Goal: Transaction & Acquisition: Purchase product/service

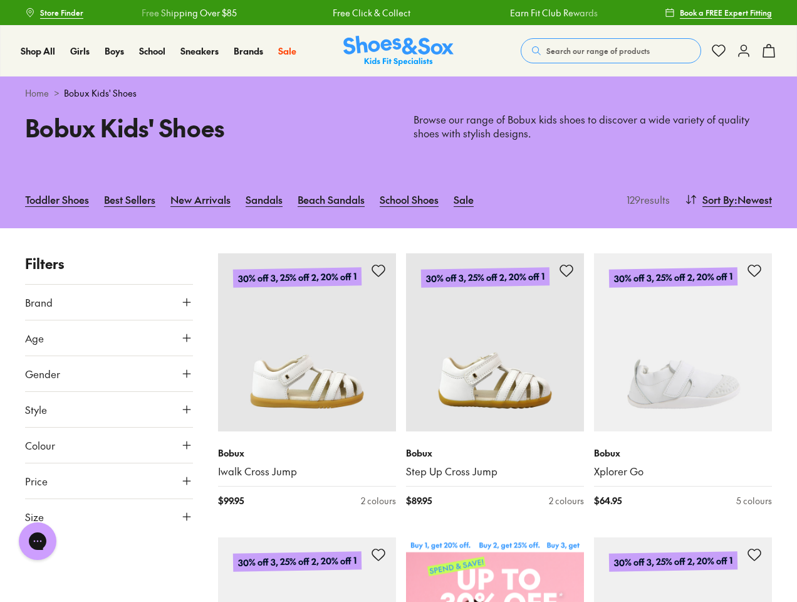
click at [611, 51] on span "Search our range of products" at bounding box center [598, 50] width 103 height 11
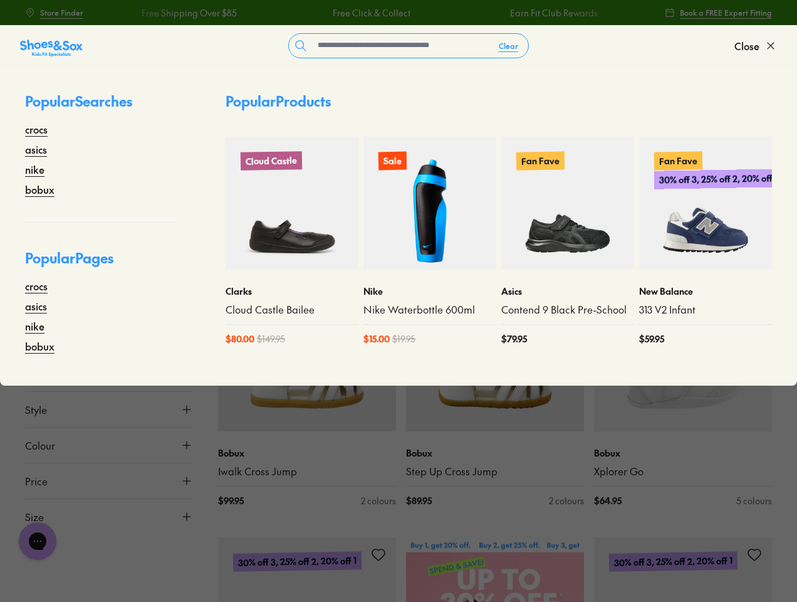
click at [509, 46] on button "Clear" at bounding box center [508, 45] width 39 height 23
click at [756, 46] on span "Close" at bounding box center [747, 45] width 25 height 15
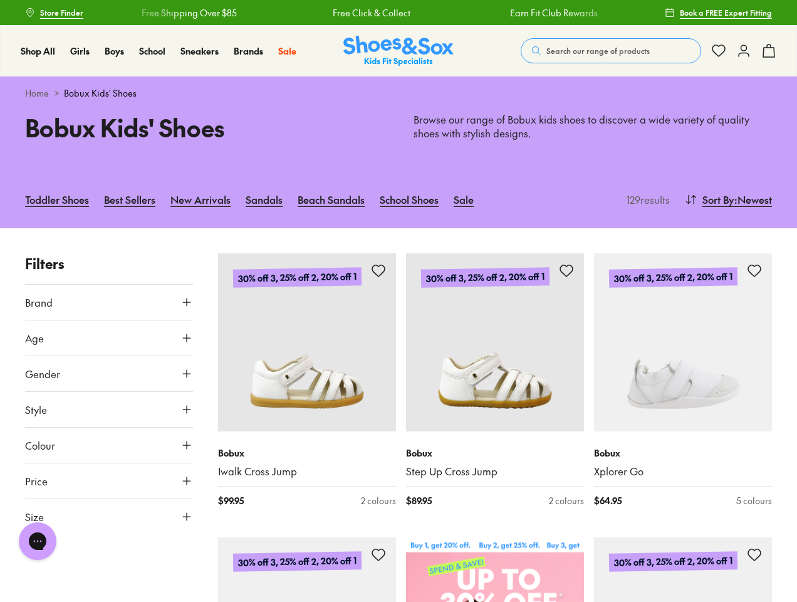
click at [769, 51] on icon at bounding box center [769, 50] width 15 height 15
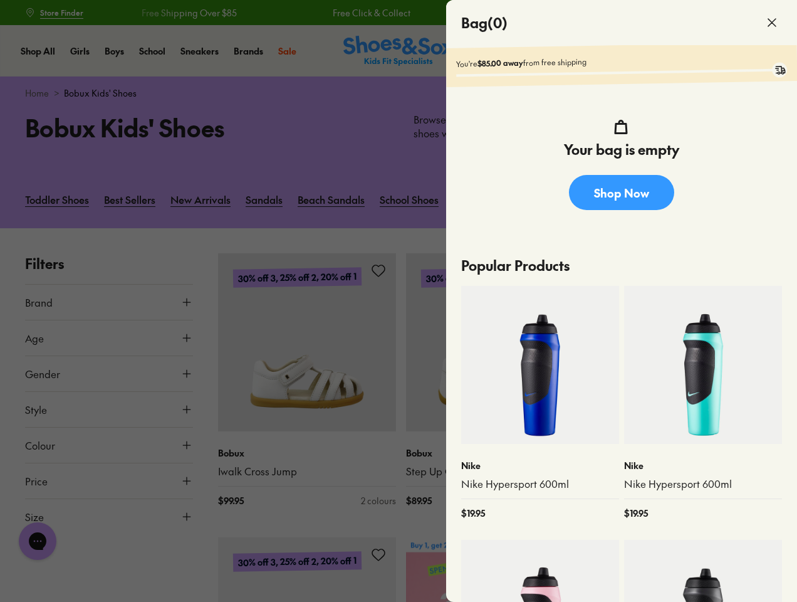
click at [727, 199] on div at bounding box center [398, 301] width 797 height 602
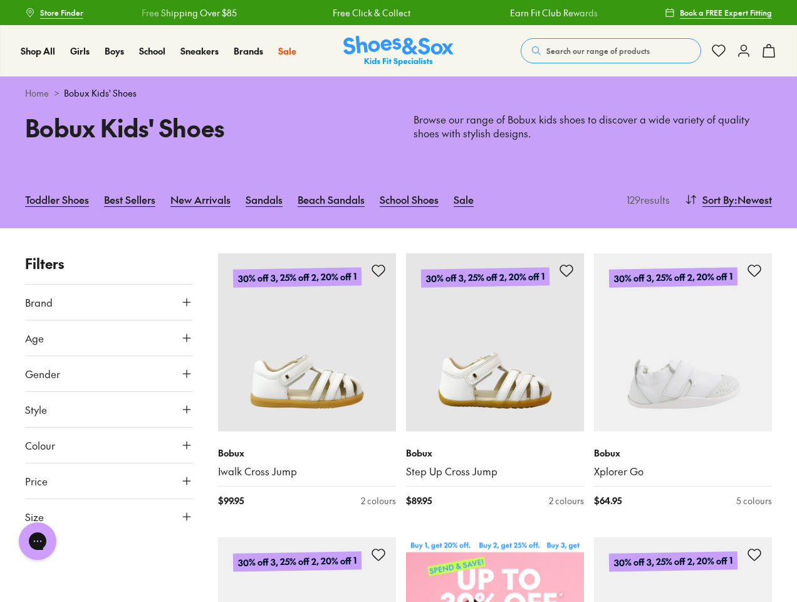
click at [109, 302] on button "Brand" at bounding box center [109, 302] width 168 height 35
click at [109, 338] on div "Bobux ( 128 )" at bounding box center [109, 332] width 168 height 15
click at [109, 374] on div at bounding box center [109, 372] width 168 height 25
